Goal: Navigation & Orientation: Find specific page/section

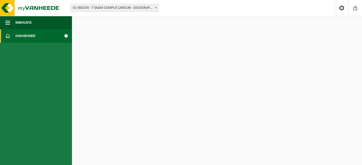
click at [63, 36] on span at bounding box center [66, 35] width 12 height 13
click at [20, 36] on span "Dashboard" at bounding box center [25, 35] width 20 height 13
click at [155, 7] on span at bounding box center [155, 7] width 5 height 7
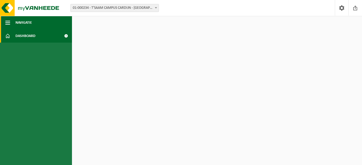
click at [11, 21] on button "Navigatie" at bounding box center [36, 22] width 72 height 13
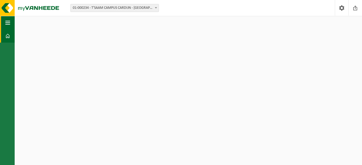
click at [4, 24] on button "Navigatie" at bounding box center [7, 22] width 15 height 13
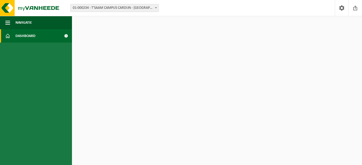
click at [56, 35] on link "Dashboard" at bounding box center [36, 35] width 72 height 13
click at [22, 35] on span "Dashboard" at bounding box center [25, 35] width 20 height 13
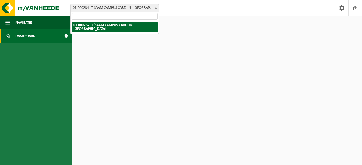
click at [118, 8] on span "01-000234 - T'SAAM CAMPUS CARDIJN - [GEOGRAPHIC_DATA]" at bounding box center [115, 7] width 88 height 7
click at [19, 37] on span "Dashboard" at bounding box center [25, 35] width 20 height 13
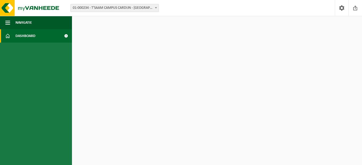
click at [38, 35] on link "Dashboard" at bounding box center [36, 35] width 72 height 13
click at [158, 7] on span at bounding box center [155, 7] width 5 height 7
click at [135, 8] on span "01-000234 - T'SAAM CAMPUS CARDIJN - [GEOGRAPHIC_DATA]" at bounding box center [115, 7] width 88 height 7
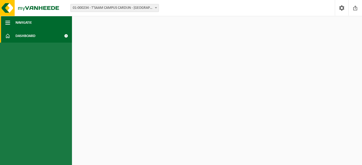
click at [14, 23] on button "Navigatie" at bounding box center [36, 22] width 72 height 13
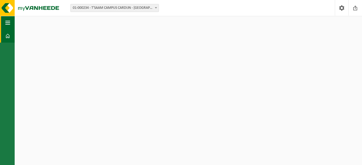
click at [6, 22] on span "button" at bounding box center [7, 22] width 5 height 13
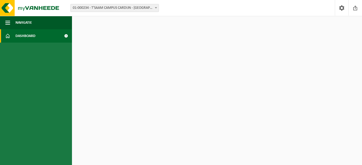
click at [22, 36] on span "Dashboard" at bounding box center [25, 35] width 20 height 13
click at [29, 35] on span "Dashboard" at bounding box center [25, 35] width 20 height 13
click at [62, 36] on span at bounding box center [66, 35] width 12 height 13
drag, startPoint x: 347, startPoint y: 1, endPoint x: 113, endPoint y: 78, distance: 246.1
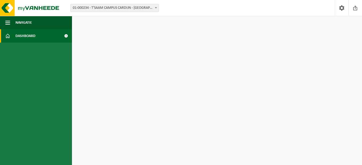
click at [113, 78] on html "Vestiging: 01-000234 - T'SAAM CAMPUS CARDIJN - DIKSMUIDE 01-000234 - T'SAAM CAM…" at bounding box center [181, 82] width 362 height 165
click at [41, 37] on link "Dashboard" at bounding box center [36, 35] width 72 height 13
click at [47, 37] on link "Dashboard" at bounding box center [36, 35] width 72 height 13
click at [48, 37] on link "Dashboard" at bounding box center [36, 35] width 72 height 13
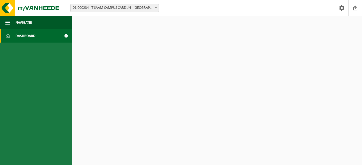
click at [34, 35] on span "Dashboard" at bounding box center [25, 35] width 20 height 13
click at [23, 37] on span "Dashboard" at bounding box center [25, 35] width 20 height 13
click at [356, 7] on span at bounding box center [355, 8] width 8 height 16
